Goal: Task Accomplishment & Management: Use online tool/utility

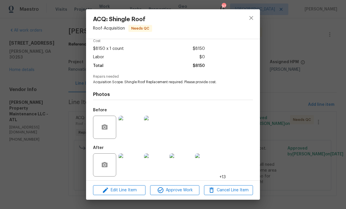
scroll to position [30, 0]
click at [133, 164] on img at bounding box center [130, 165] width 23 height 23
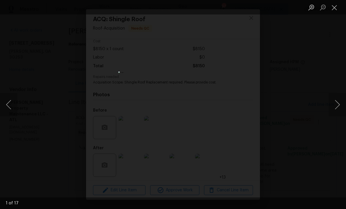
click at [336, 107] on button "Next image" at bounding box center [337, 104] width 17 height 23
click at [337, 107] on button "Next image" at bounding box center [337, 104] width 17 height 23
click at [334, 108] on button "Next image" at bounding box center [337, 104] width 17 height 23
click at [337, 7] on button "Close lightbox" at bounding box center [335, 7] width 12 height 10
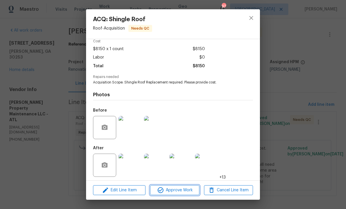
click at [182, 189] on span "Approve Work" at bounding box center [175, 190] width 46 height 7
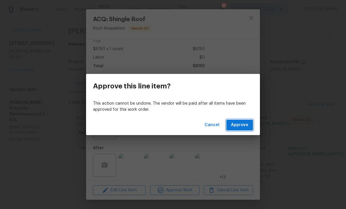
click at [243, 123] on span "Approve" at bounding box center [239, 124] width 17 height 7
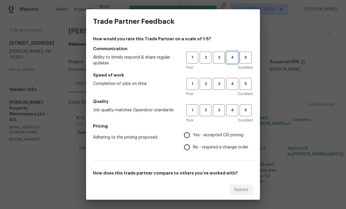
click at [231, 57] on span "4" at bounding box center [232, 57] width 11 height 7
click at [233, 83] on span "4" at bounding box center [232, 84] width 11 height 7
click at [232, 111] on span "4" at bounding box center [232, 110] width 11 height 7
click at [188, 133] on input "Yes - accepted OD pricing" at bounding box center [187, 135] width 12 height 12
radio input "true"
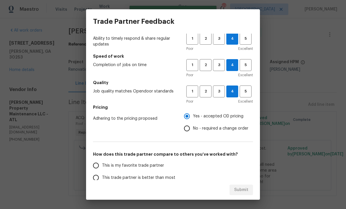
scroll to position [39, 0]
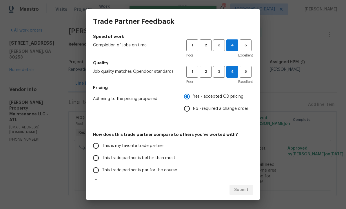
click at [98, 156] on input "This trade partner is better than most" at bounding box center [96, 158] width 12 height 12
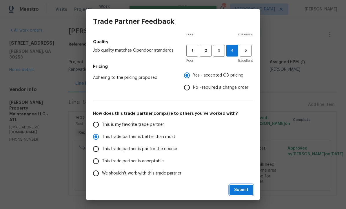
click at [243, 189] on span "Submit" at bounding box center [241, 189] width 14 height 7
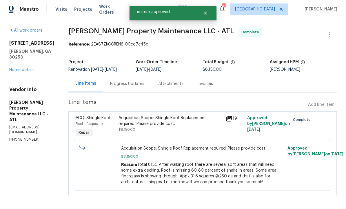
radio input "true"
